Goal: Book appointment/travel/reservation

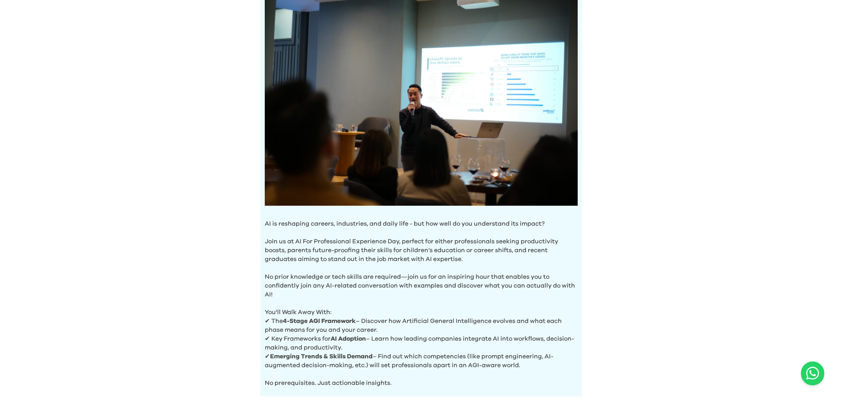
scroll to position [88, 0]
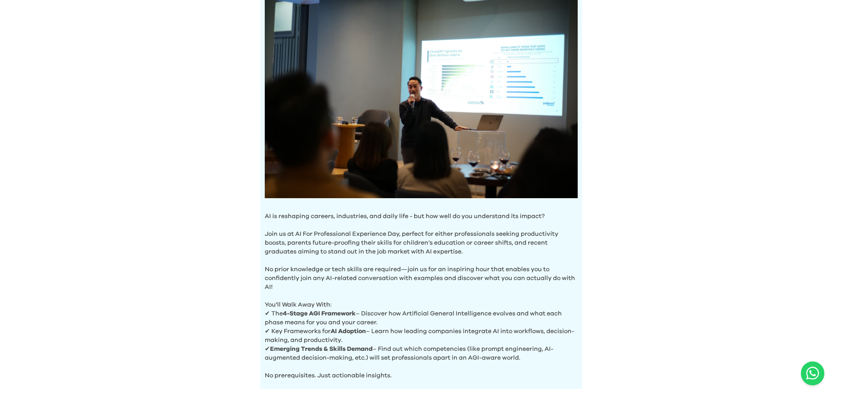
click at [293, 217] on p "AI is reshaping careers, industries, and daily life - but how well do you under…" at bounding box center [421, 216] width 313 height 9
click at [299, 218] on div at bounding box center [299, 218] width 0 height 0
click at [343, 213] on p "AI is reshaping careers, industries, and daily life - but how well do you under…" at bounding box center [421, 216] width 313 height 9
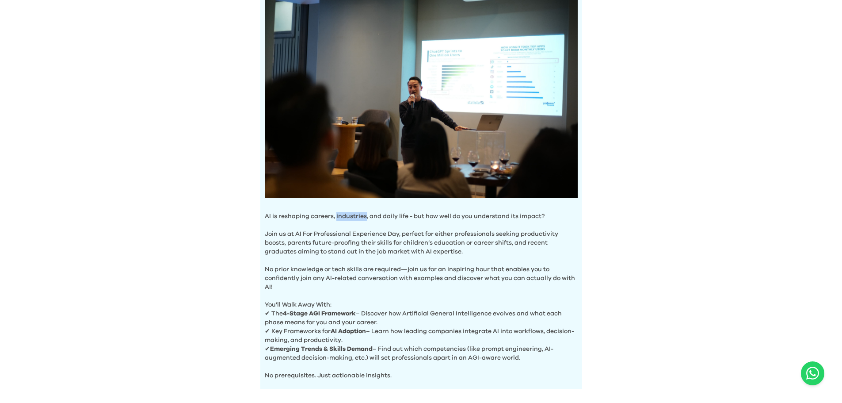
click at [343, 213] on p "AI is reshaping careers, industries, and daily life - but how well do you under…" at bounding box center [421, 216] width 313 height 9
click at [355, 218] on div at bounding box center [355, 218] width 0 height 0
click at [381, 215] on p "AI is reshaping careers, industries, and daily life - but how well do you under…" at bounding box center [421, 216] width 313 height 9
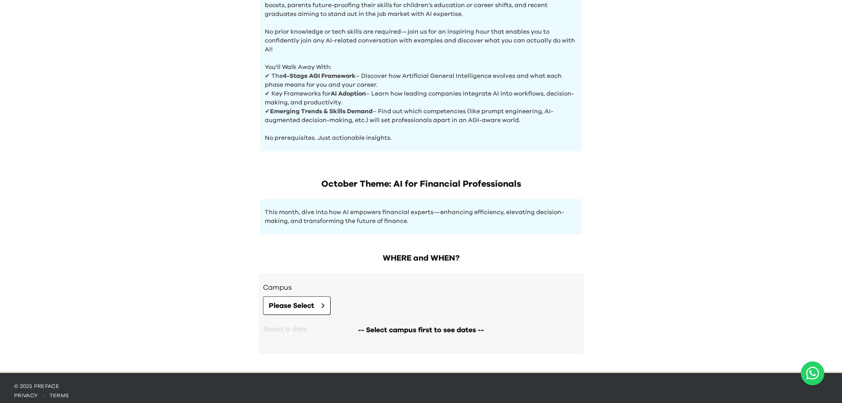
scroll to position [329, 0]
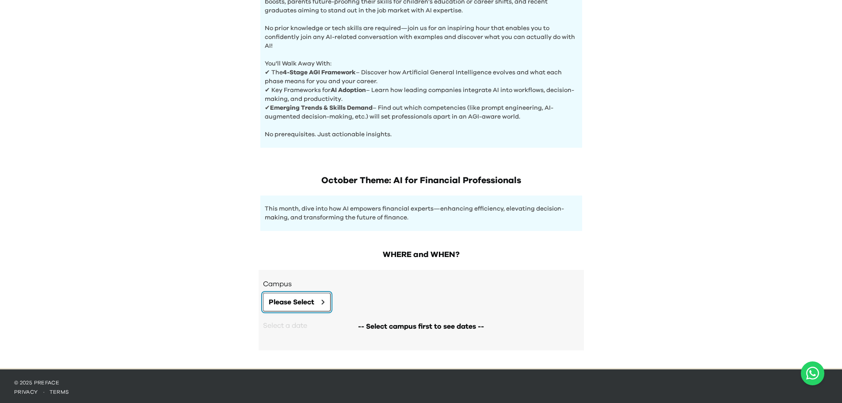
click at [314, 304] on span "Please Select" at bounding box center [292, 302] width 46 height 11
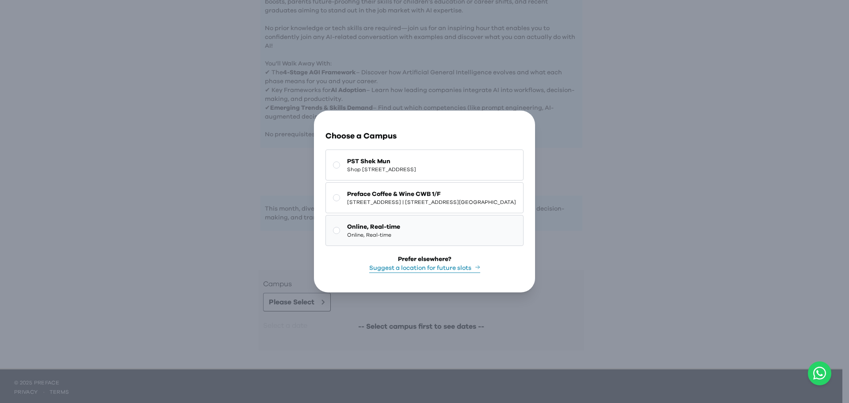
click at [347, 233] on span "Online, Real-time" at bounding box center [373, 234] width 53 height 7
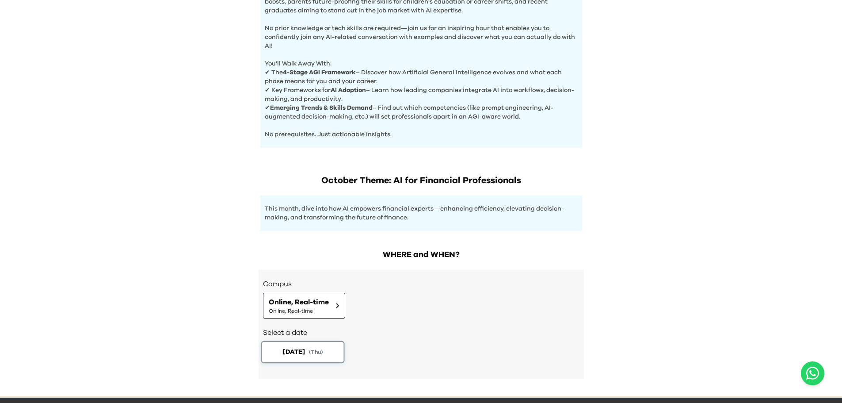
scroll to position [358, 0]
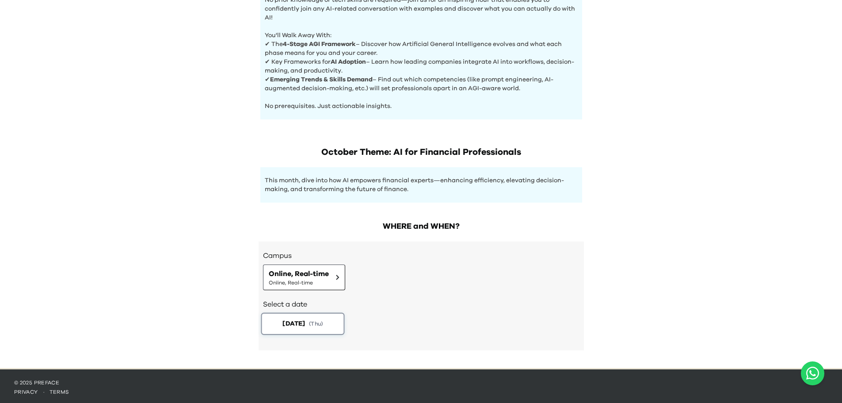
click at [305, 319] on span "[DATE]" at bounding box center [293, 323] width 23 height 9
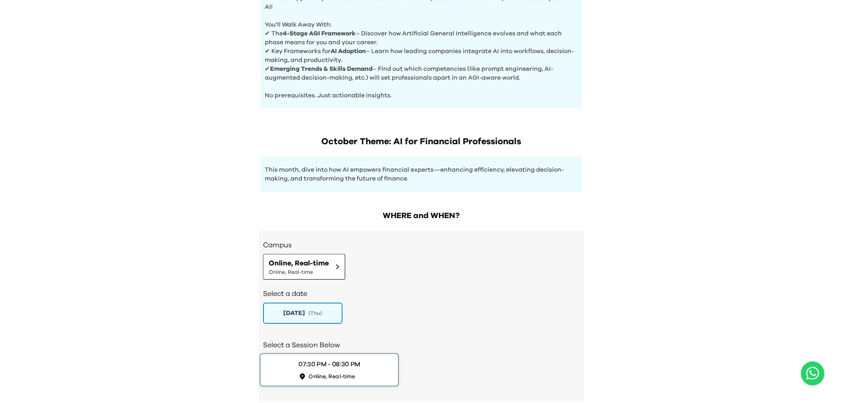
scroll to position [419, 0]
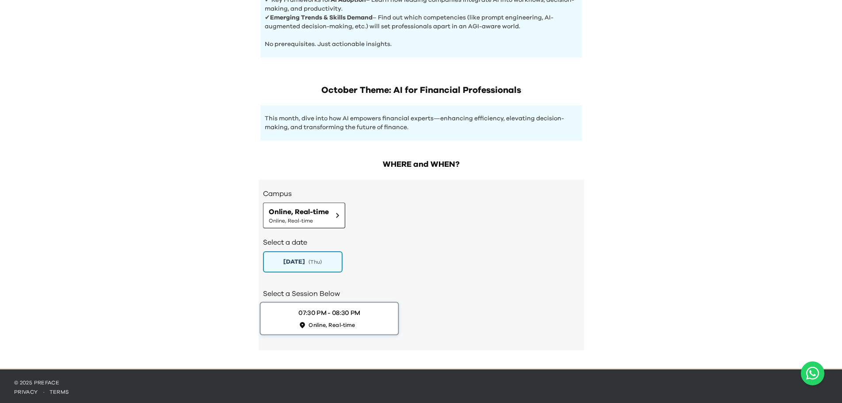
click at [333, 321] on span "Online, Real-time" at bounding box center [332, 325] width 46 height 8
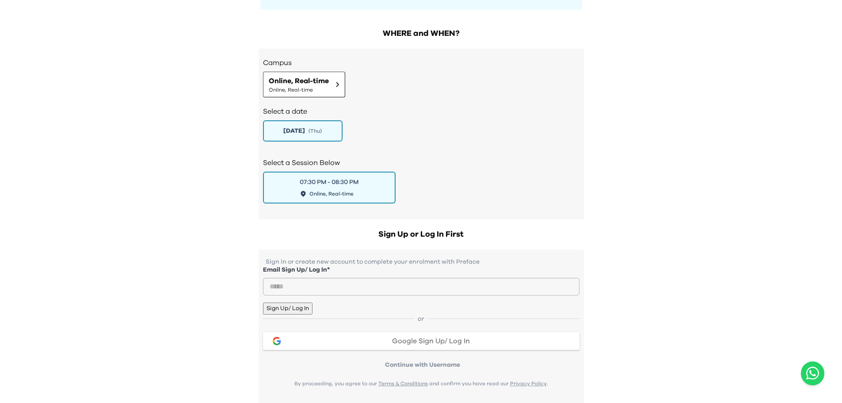
scroll to position [552, 0]
